Goal: Transaction & Acquisition: Purchase product/service

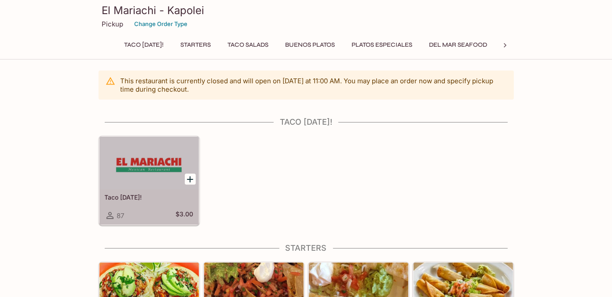
click at [143, 184] on div at bounding box center [148, 162] width 99 height 53
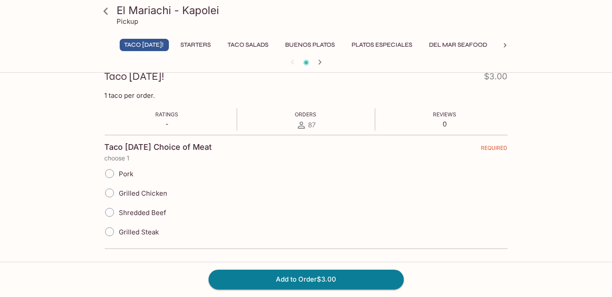
scroll to position [132, 0]
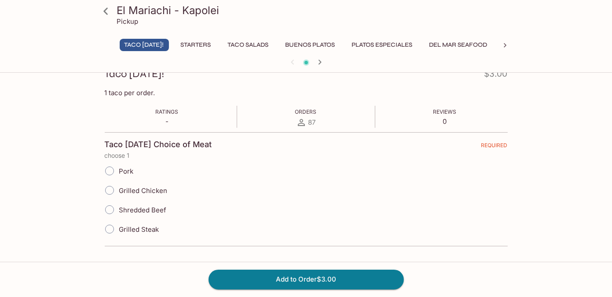
click at [112, 226] on input "Grilled Steak" at bounding box center [109, 229] width 18 height 18
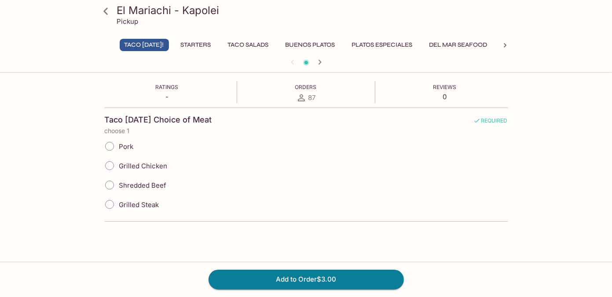
scroll to position [170, 0]
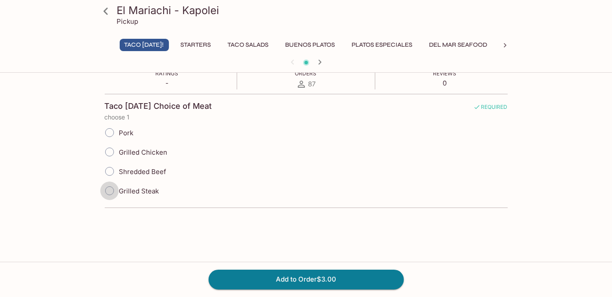
click at [109, 189] on input "Grilled Steak" at bounding box center [109, 190] width 18 height 18
radio input "true"
click at [261, 278] on button "Add to Order $3.00" at bounding box center [306, 278] width 195 height 19
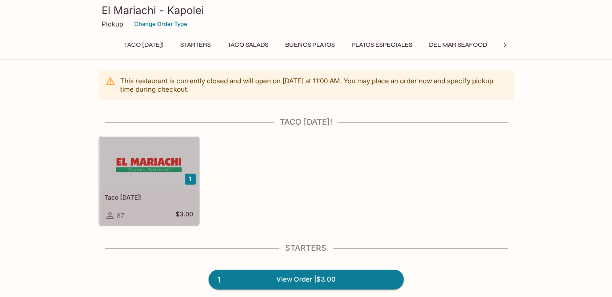
click at [128, 201] on div "Taco [DATE]! 87 $3.00" at bounding box center [148, 206] width 99 height 35
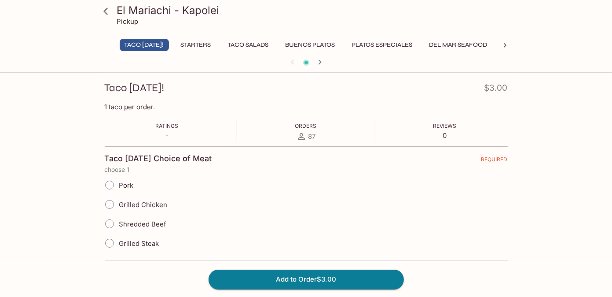
scroll to position [132, 0]
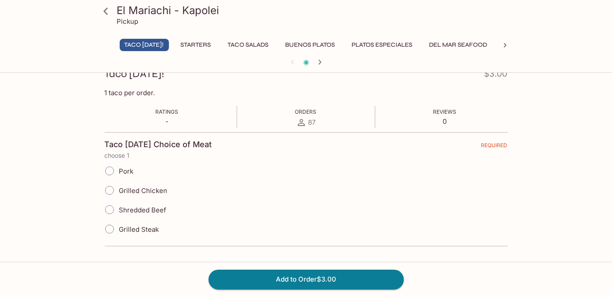
click at [108, 225] on input "Grilled Steak" at bounding box center [109, 229] width 18 height 18
radio input "true"
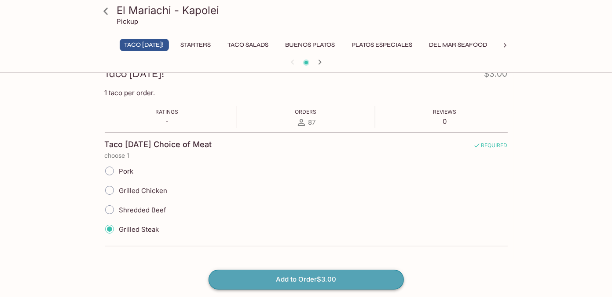
click at [279, 277] on button "Add to Order $3.00" at bounding box center [306, 278] width 195 height 19
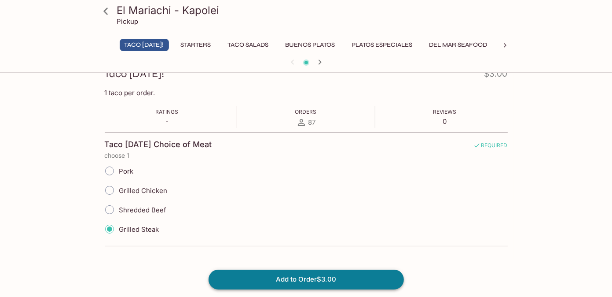
click at [309, 282] on button "Add to Order $3.00" at bounding box center [306, 278] width 195 height 19
